Goal: Obtain resource: Download file/media

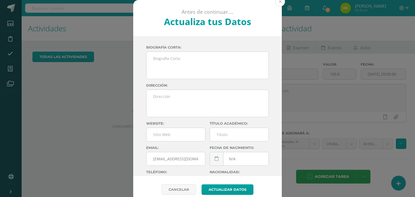
click at [278, 2] on button at bounding box center [280, 2] width 10 height 10
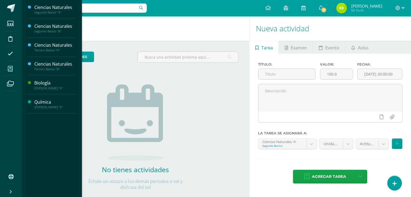
click at [11, 67] on icon at bounding box center [10, 68] width 5 height 5
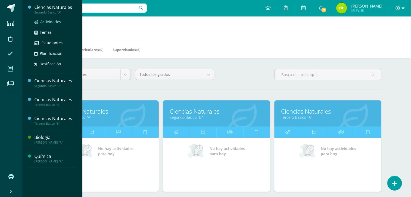
click at [47, 22] on span "Actividades" at bounding box center [50, 21] width 21 height 5
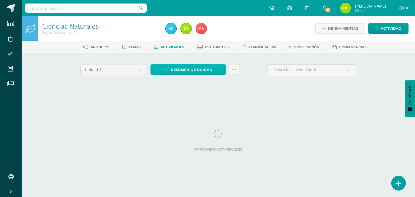
click at [202, 67] on span "Resumen de unidad" at bounding box center [192, 70] width 42 height 10
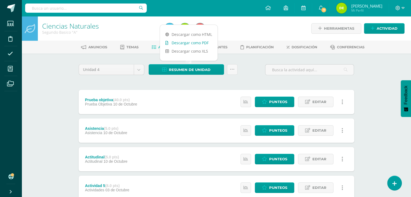
click at [206, 43] on link "Descargar como PDF" at bounding box center [189, 43] width 58 height 8
